Goal: Transaction & Acquisition: Purchase product/service

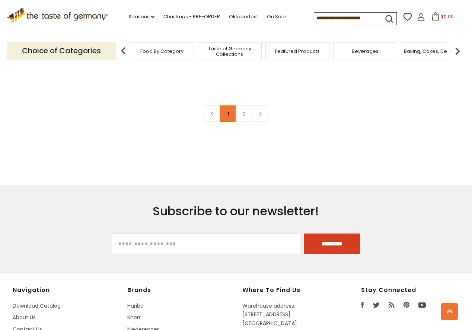
scroll to position [1674, 0]
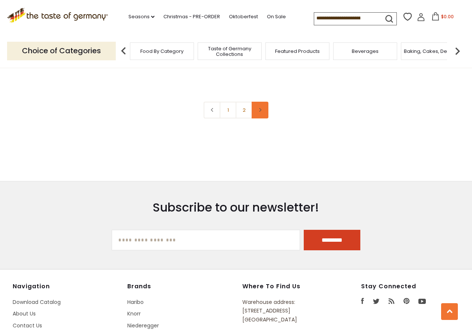
click at [260, 111] on icon at bounding box center [260, 110] width 4 height 4
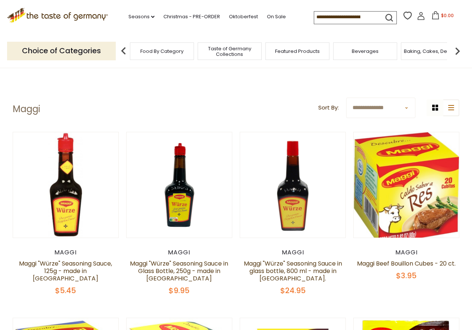
click at [76, 15] on icon at bounding box center [57, 14] width 101 height 13
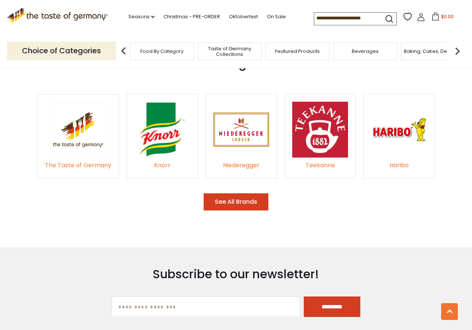
scroll to position [1042, 0]
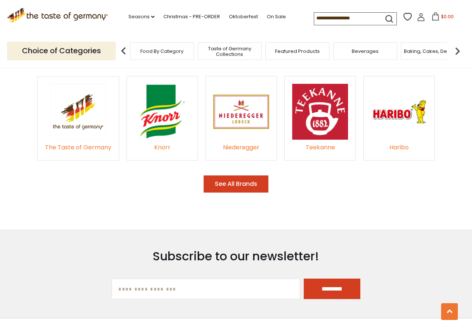
click at [226, 178] on button "See All Brands" at bounding box center [235, 183] width 65 height 17
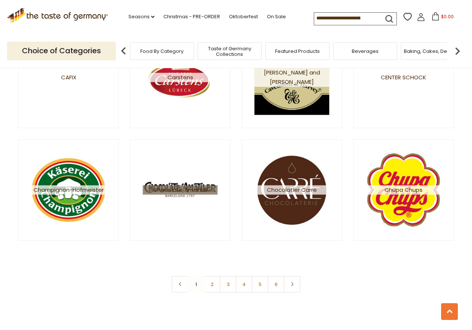
scroll to position [1302, 0]
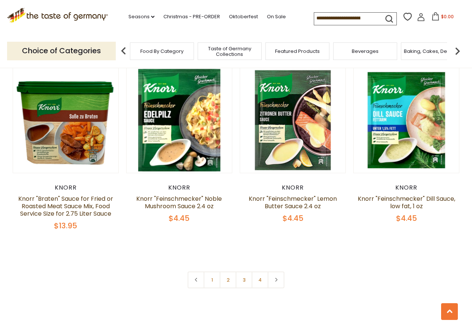
scroll to position [1562, 0]
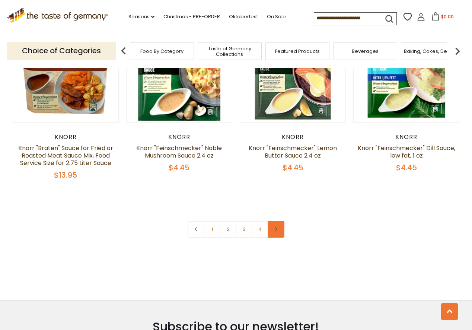
click at [279, 228] on link at bounding box center [275, 229] width 17 height 17
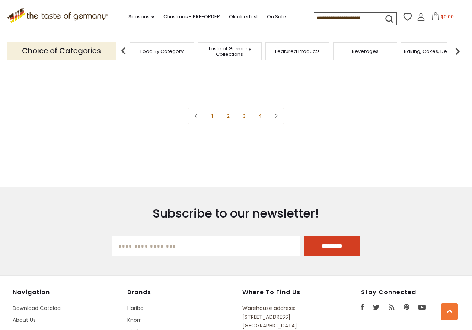
scroll to position [1637, 0]
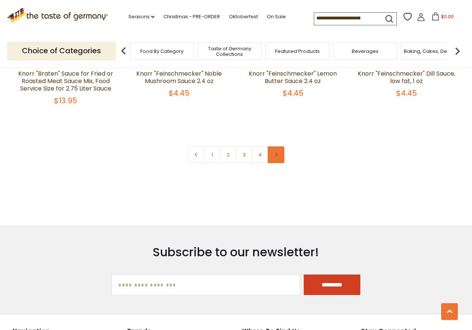
click at [281, 154] on link at bounding box center [275, 154] width 17 height 17
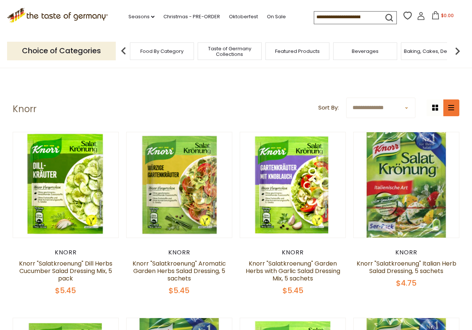
click at [449, 110] on icon at bounding box center [451, 107] width 6 height 5
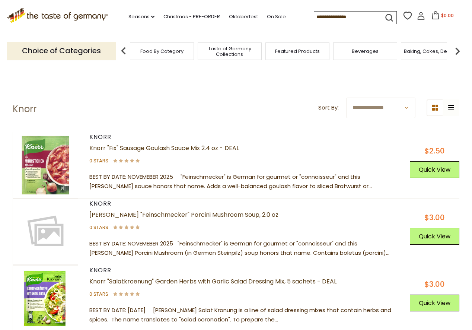
click at [449, 110] on div "grid icon list icon" at bounding box center [442, 107] width 33 height 17
click at [436, 106] on icon at bounding box center [435, 108] width 6 height 6
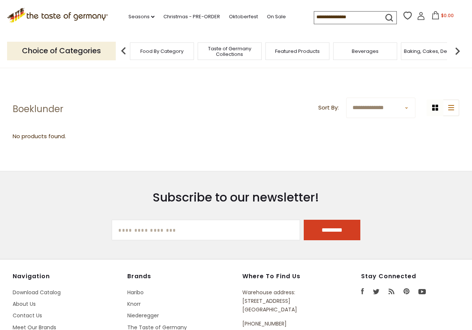
click at [298, 51] on span "Featured Products" at bounding box center [297, 51] width 45 height 6
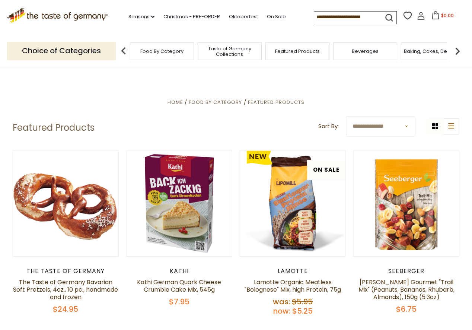
click at [234, 52] on span "Taste of Germany Collections" at bounding box center [230, 51] width 60 height 11
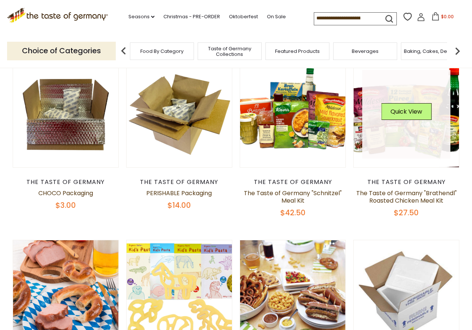
scroll to position [223, 0]
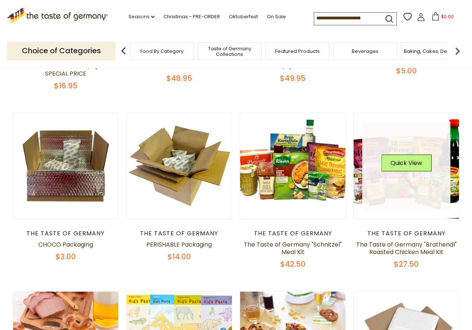
click at [408, 141] on link at bounding box center [406, 165] width 89 height 89
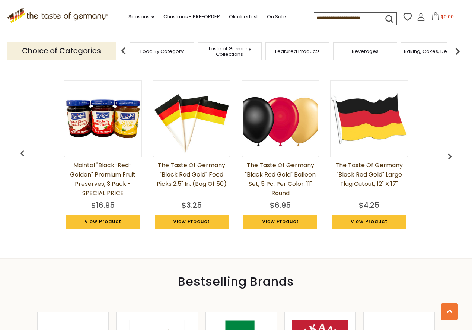
scroll to position [558, 0]
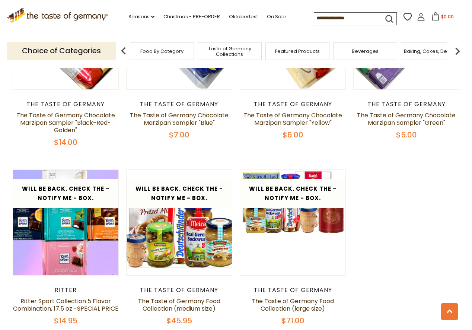
scroll to position [1451, 0]
